Goal: Use online tool/utility: Utilize a website feature to perform a specific function

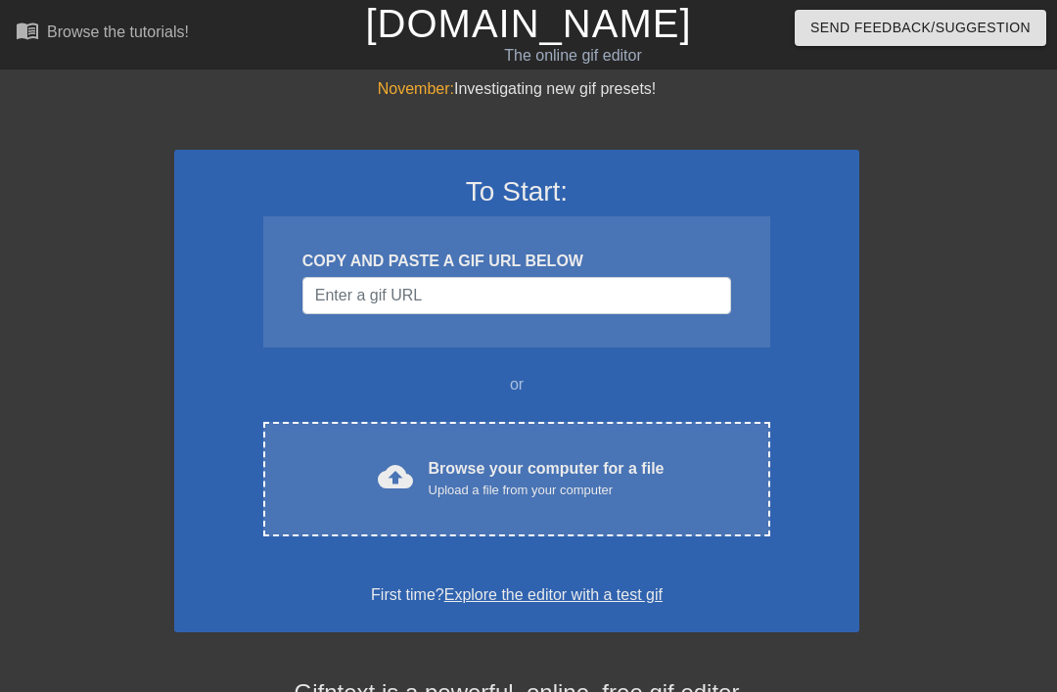
click at [564, 466] on div "Browse your computer for a file Upload a file from your computer" at bounding box center [547, 478] width 236 height 43
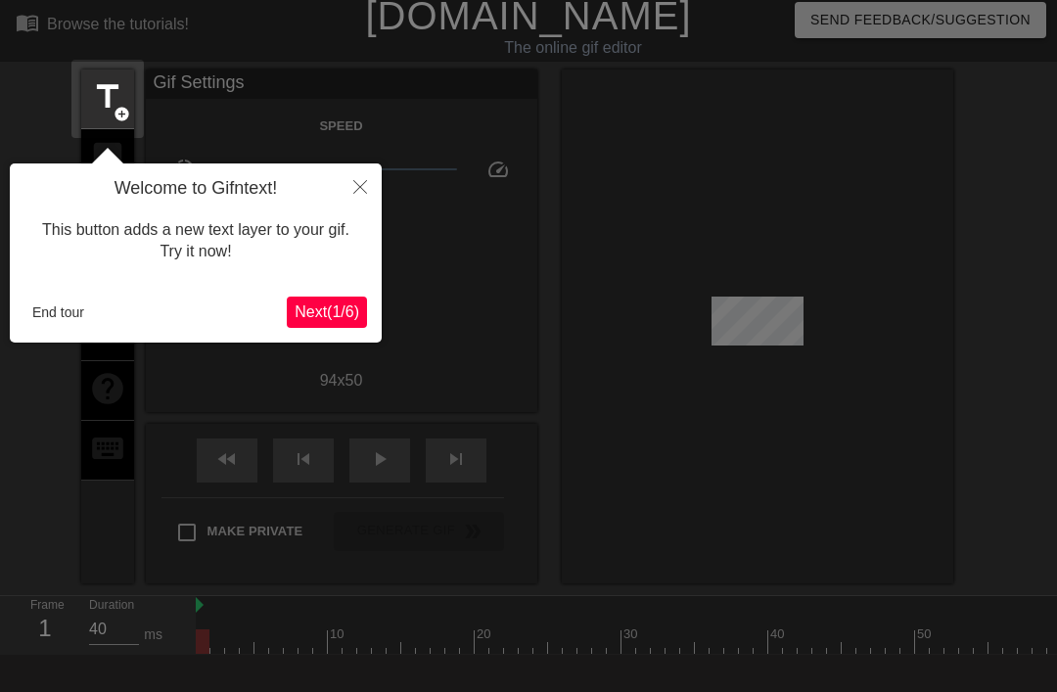
scroll to position [48, 0]
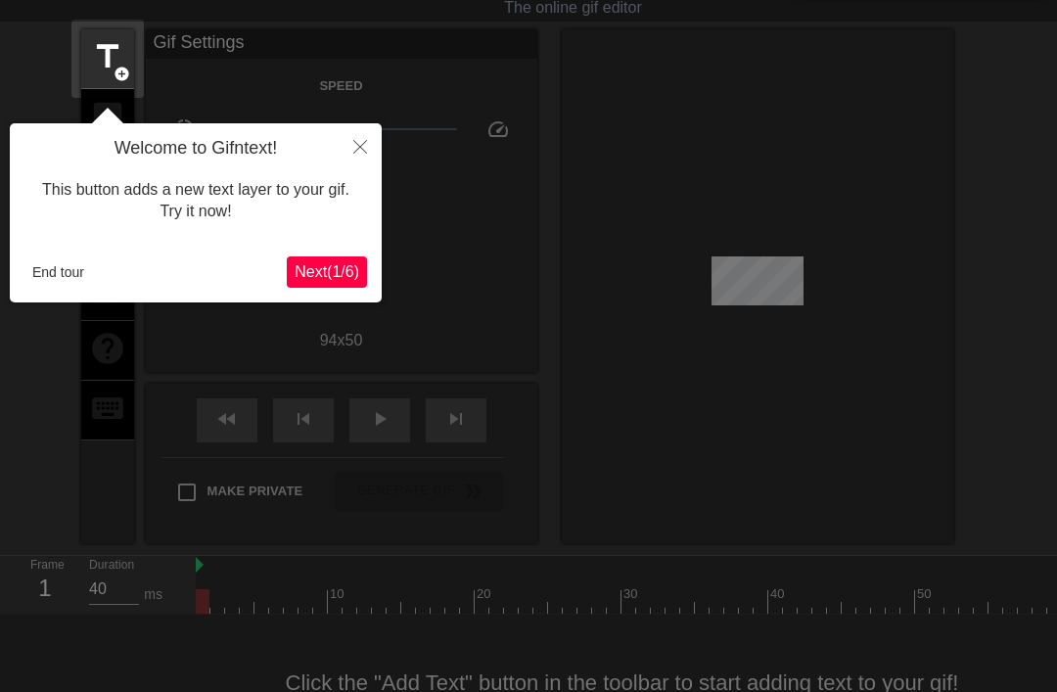
click at [346, 257] on button "Next ( 1 / 6 )" at bounding box center [327, 272] width 80 height 31
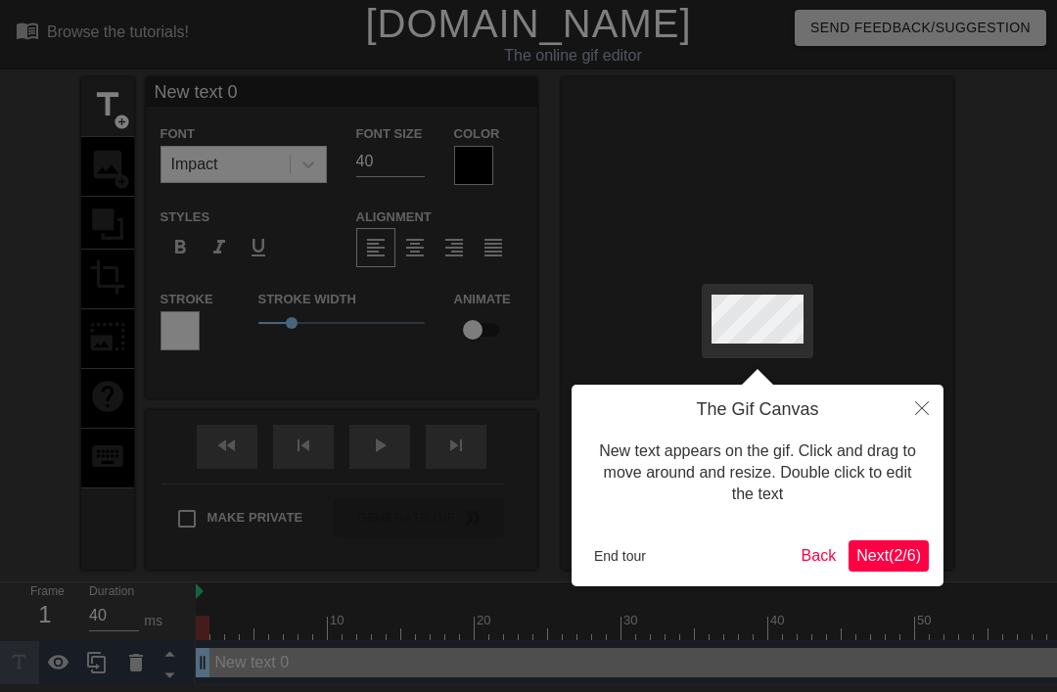
scroll to position [0, 0]
click at [897, 559] on span "Next ( 2 / 6 )" at bounding box center [889, 555] width 65 height 17
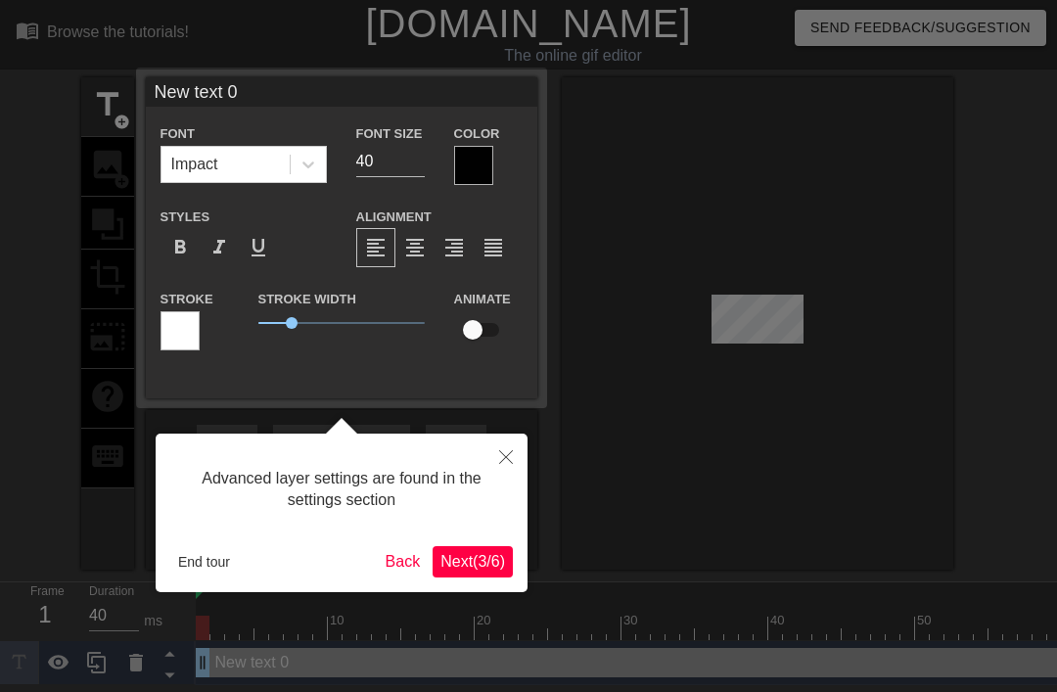
click at [480, 567] on span "Next ( 3 / 6 )" at bounding box center [473, 561] width 65 height 17
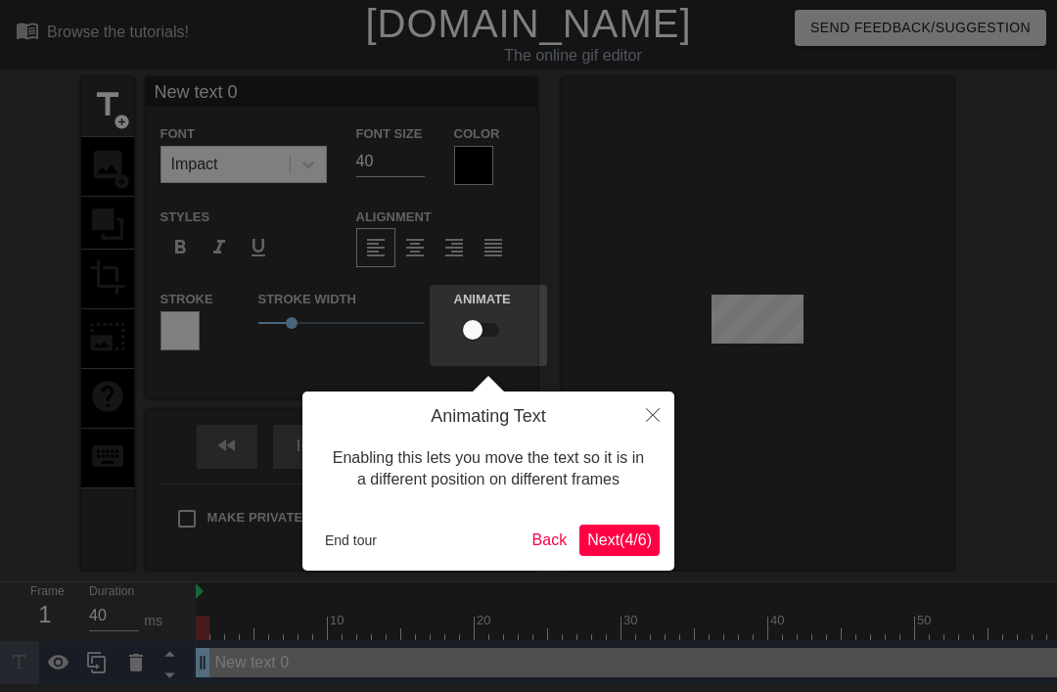
click at [612, 547] on span "Next ( 4 / 6 )" at bounding box center [619, 540] width 65 height 17
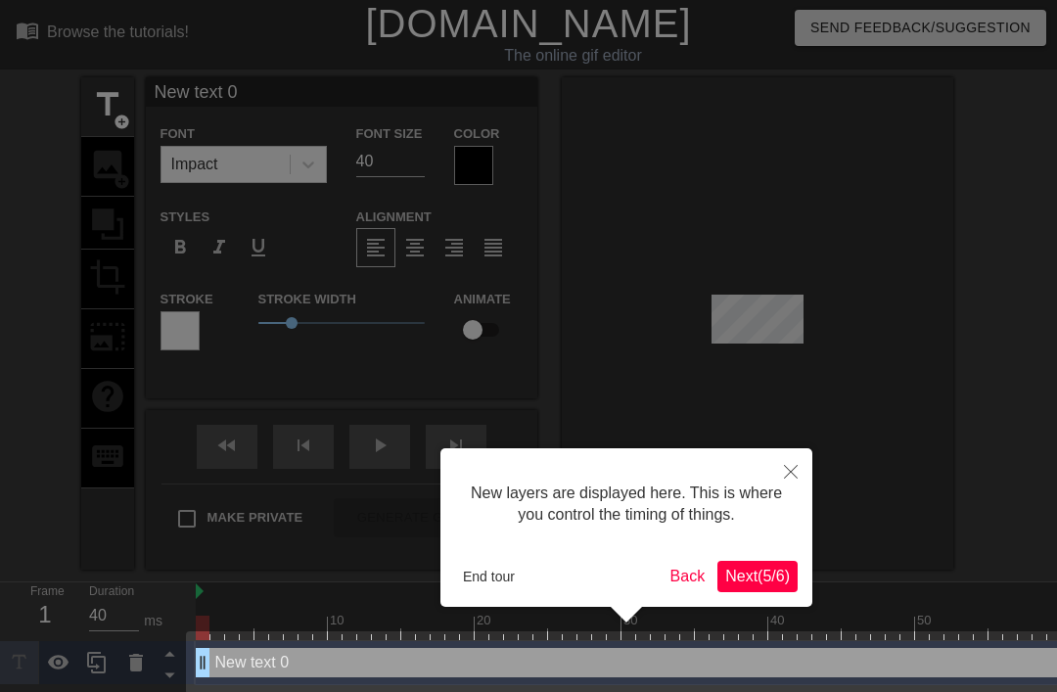
scroll to position [11, 0]
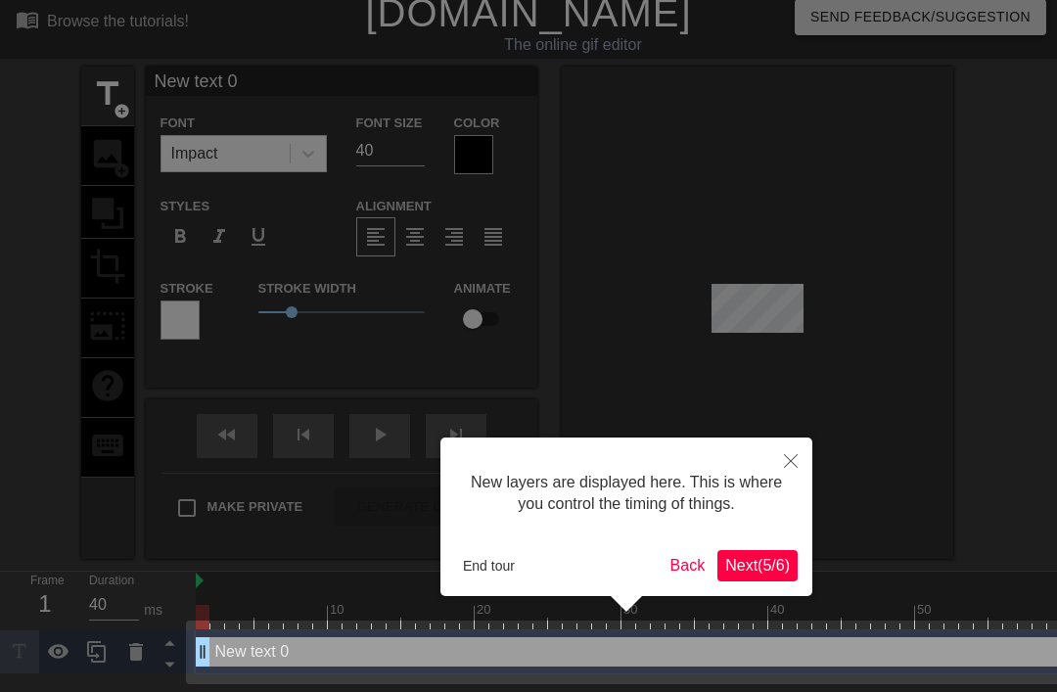
click at [753, 562] on span "Next ( 5 / 6 )" at bounding box center [758, 565] width 65 height 17
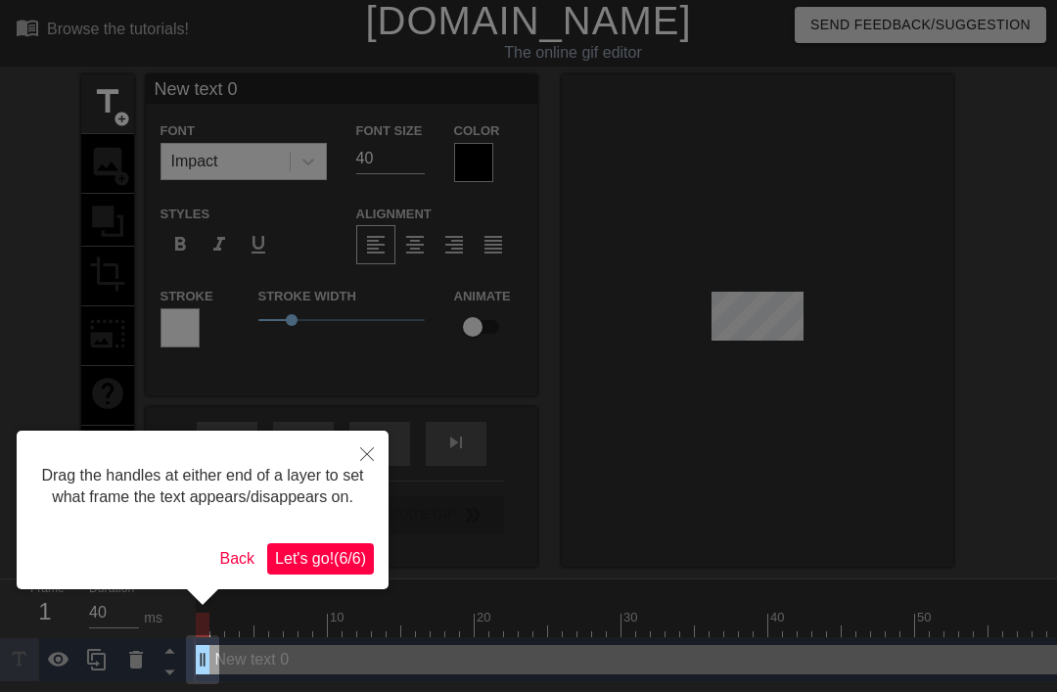
click at [359, 567] on span "Let's go! ( 6 / 6 )" at bounding box center [320, 558] width 91 height 17
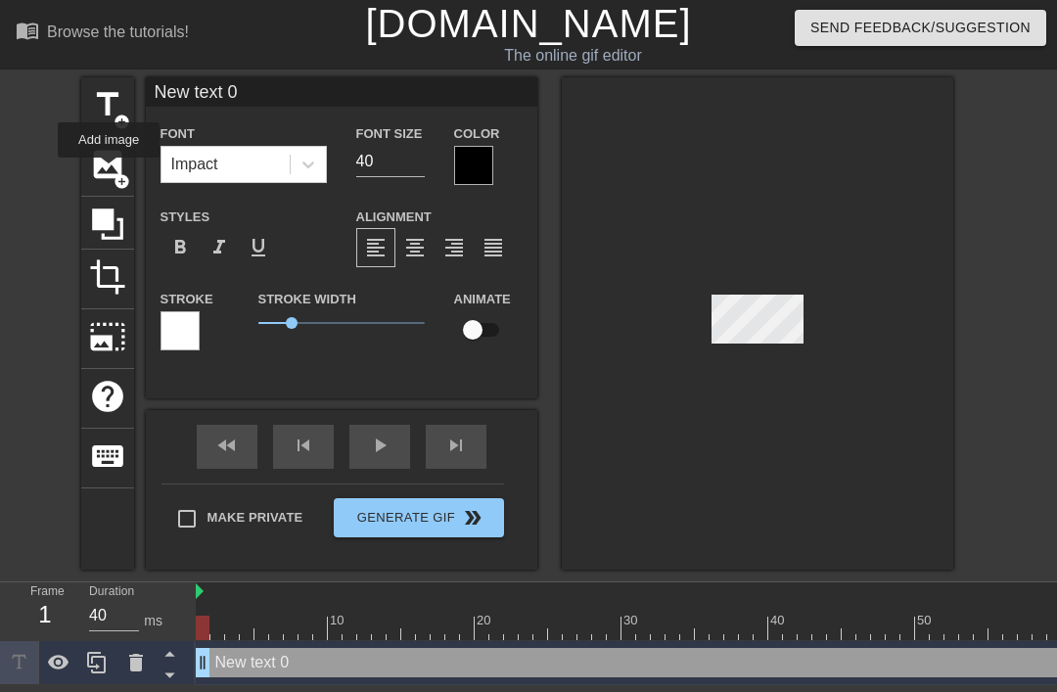
click at [111, 171] on span "image" at bounding box center [107, 164] width 37 height 37
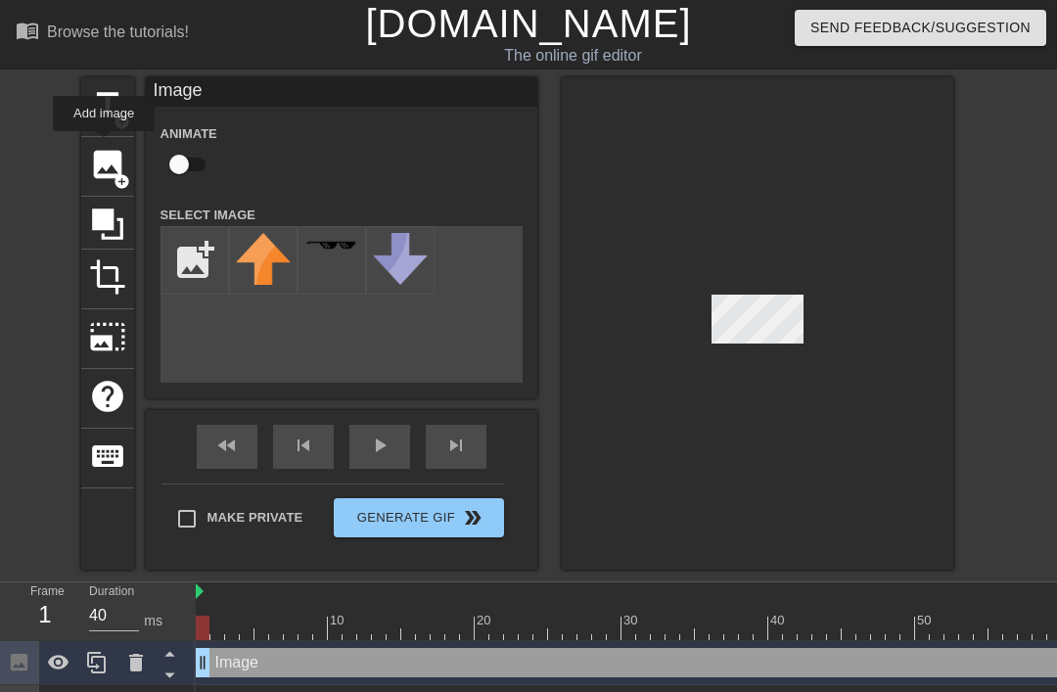
click at [106, 146] on span "image" at bounding box center [107, 164] width 37 height 37
click at [184, 258] on input "file" at bounding box center [195, 260] width 67 height 67
type input "C:\fakepath\IMG_7738.png"
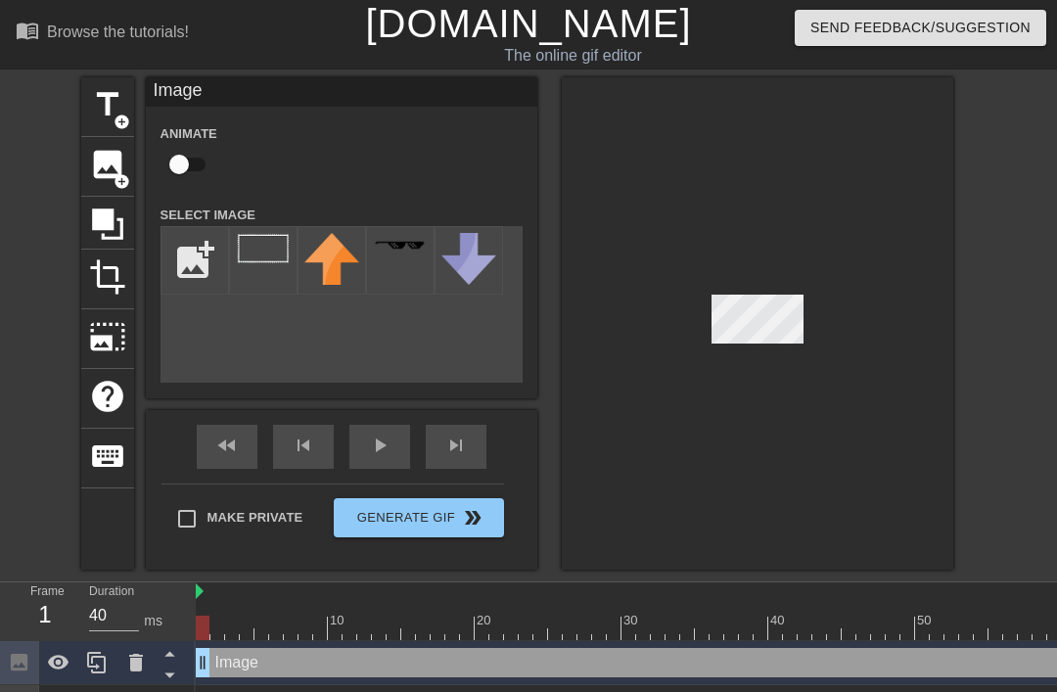
click at [257, 256] on img at bounding box center [263, 248] width 55 height 31
click at [264, 253] on img at bounding box center [263, 248] width 55 height 31
click at [345, 249] on img at bounding box center [332, 259] width 55 height 52
click at [269, 255] on img at bounding box center [263, 248] width 55 height 31
click at [269, 249] on img at bounding box center [263, 248] width 55 height 31
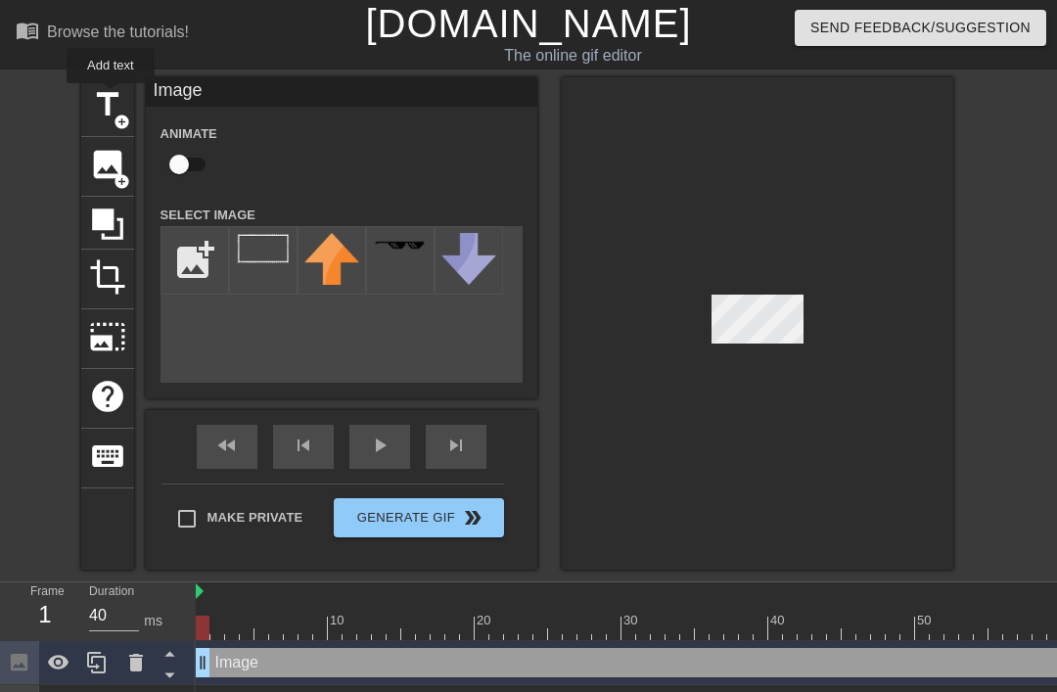
click at [114, 97] on span "title" at bounding box center [107, 104] width 37 height 37
